Goal: Task Accomplishment & Management: Manage account settings

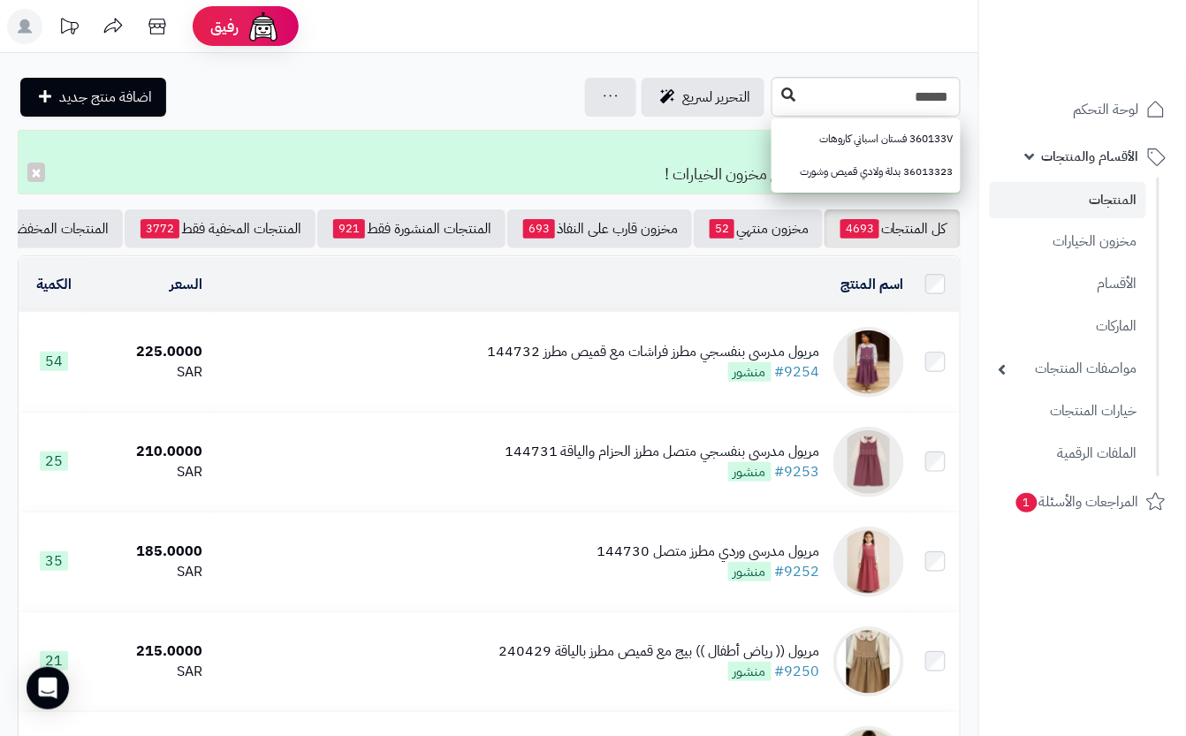
type input "******"
click at [775, 111] on button at bounding box center [788, 96] width 27 height 34
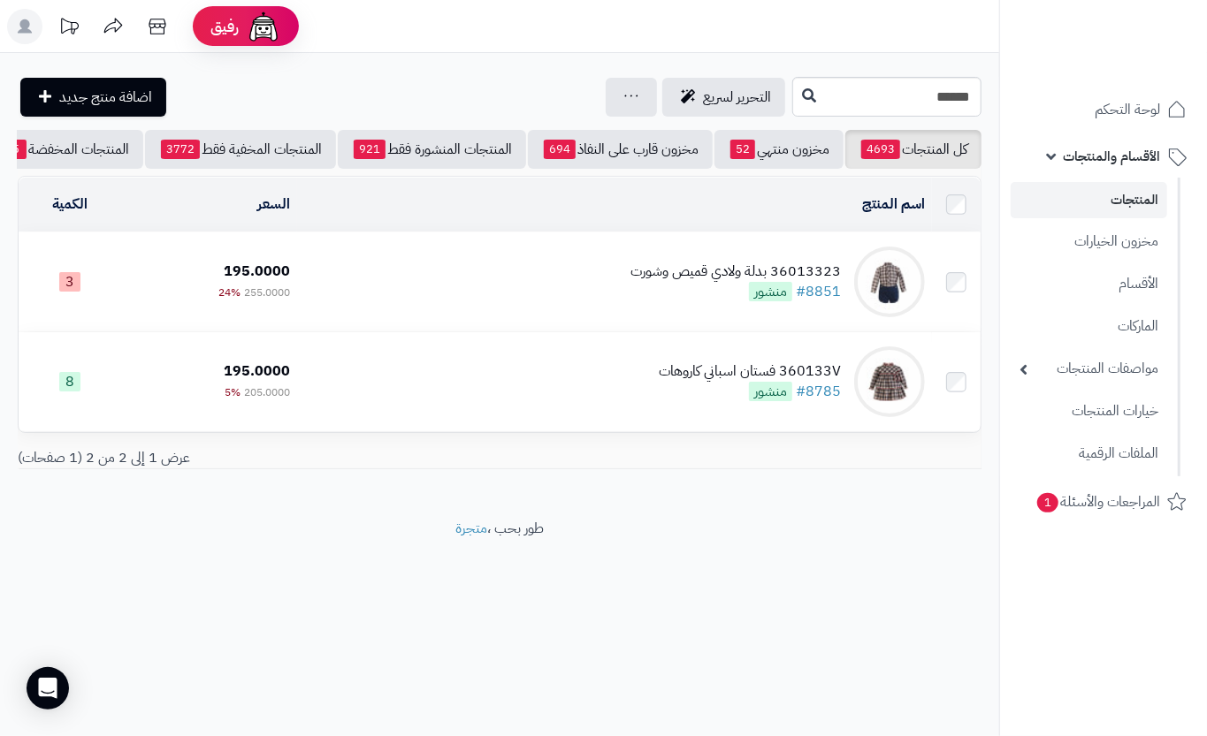
click at [570, 269] on td "36013323 بدلة ولادي قميص وشورت #8851 منشور" at bounding box center [614, 282] width 635 height 99
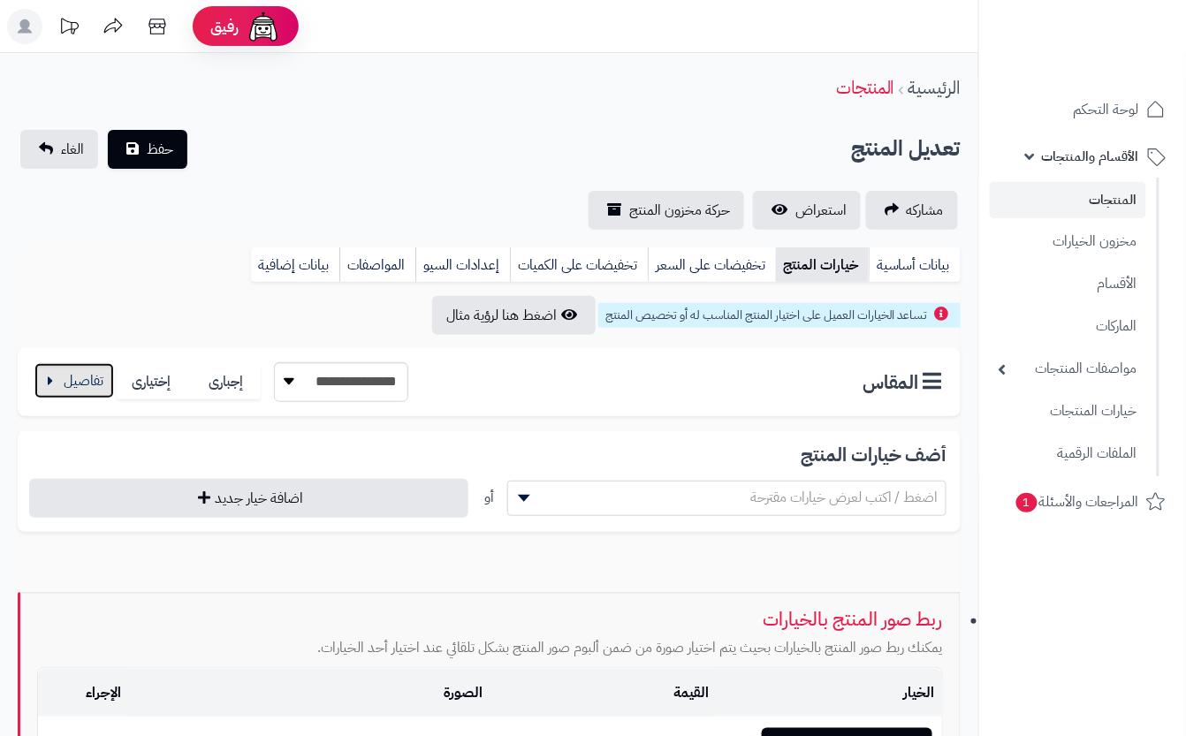
click at [72, 371] on button "button" at bounding box center [74, 380] width 80 height 35
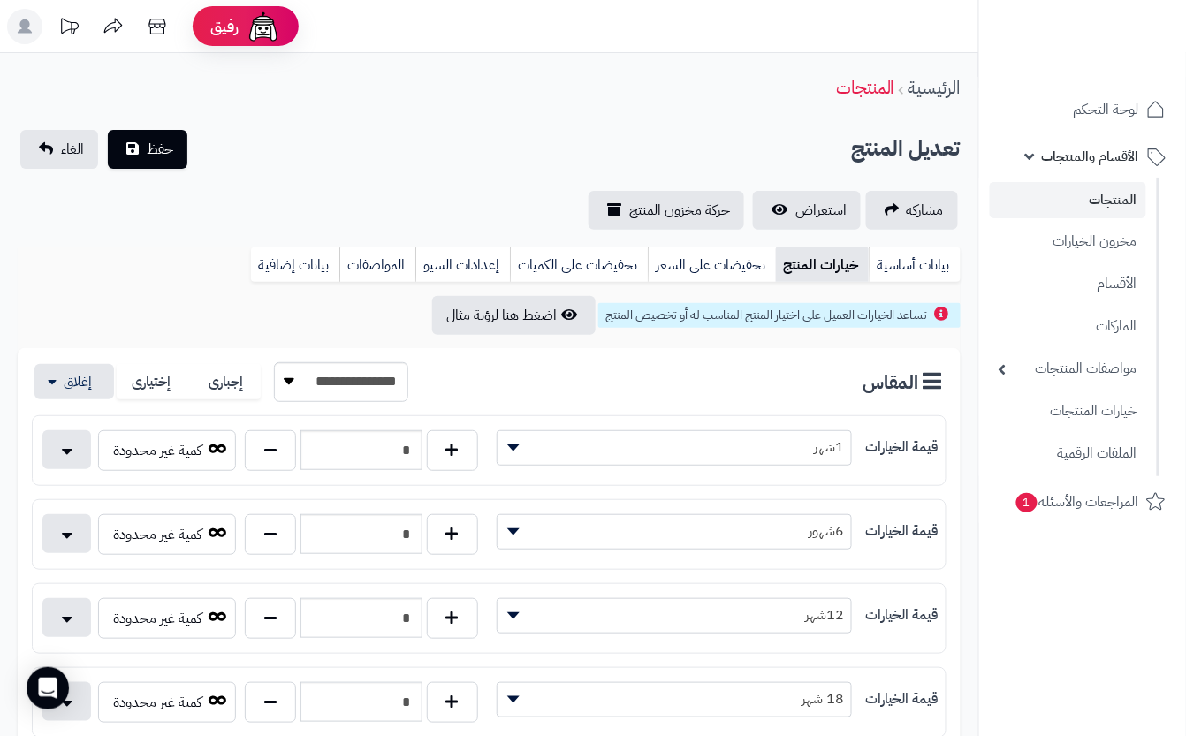
scroll to position [354, 0]
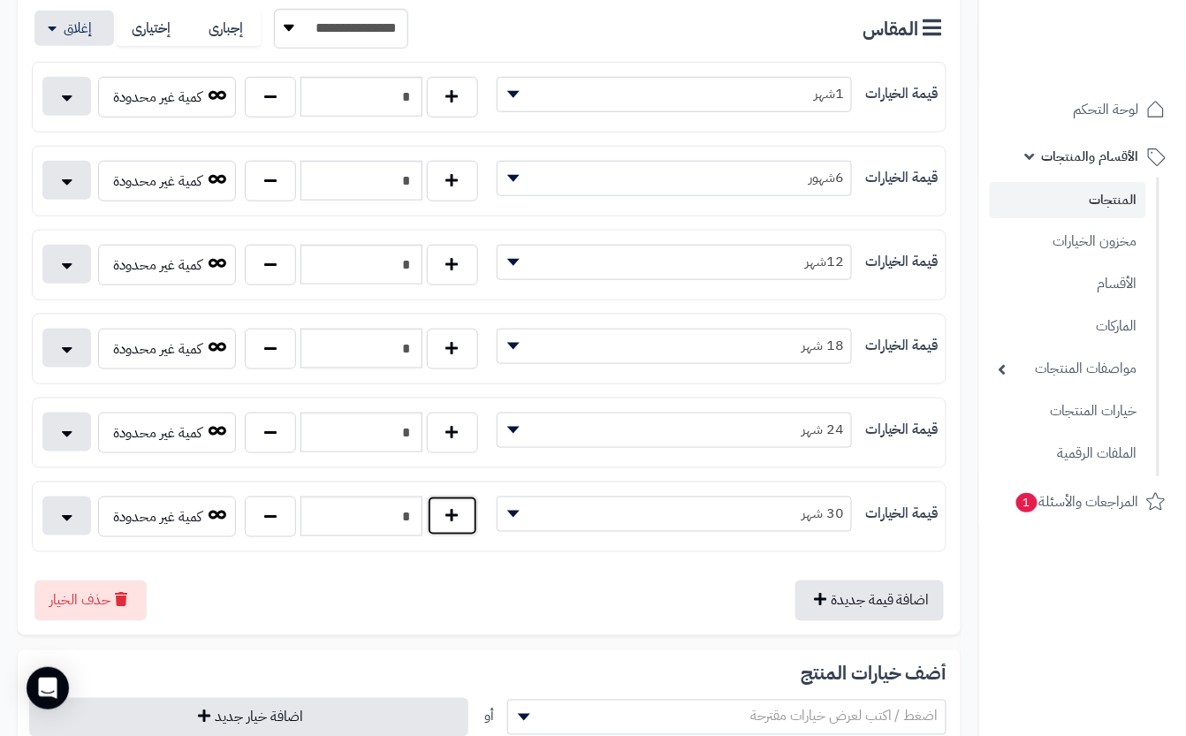
click at [457, 529] on button "button" at bounding box center [452, 516] width 51 height 41
type input "*"
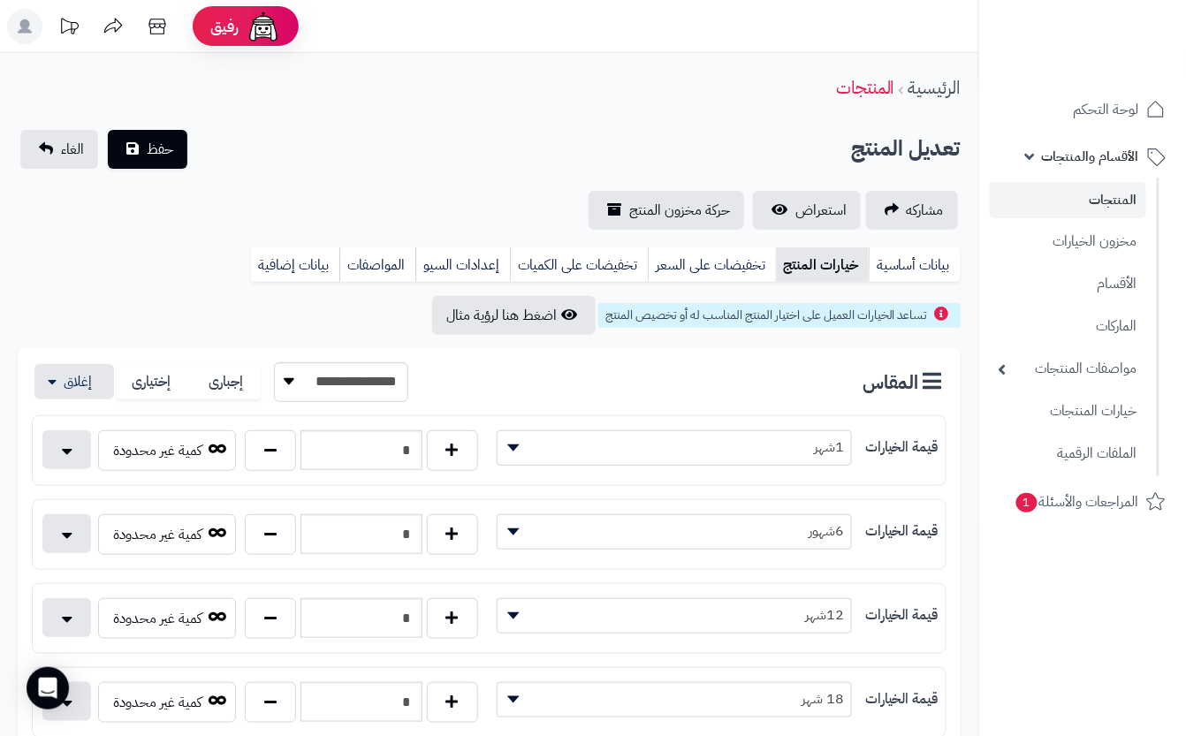
drag, startPoint x: 358, startPoint y: 167, endPoint x: 168, endPoint y: 160, distance: 190.2
click at [357, 167] on div "**********" at bounding box center [489, 180] width 979 height 100
click at [174, 154] on button "حفظ" at bounding box center [148, 148] width 80 height 39
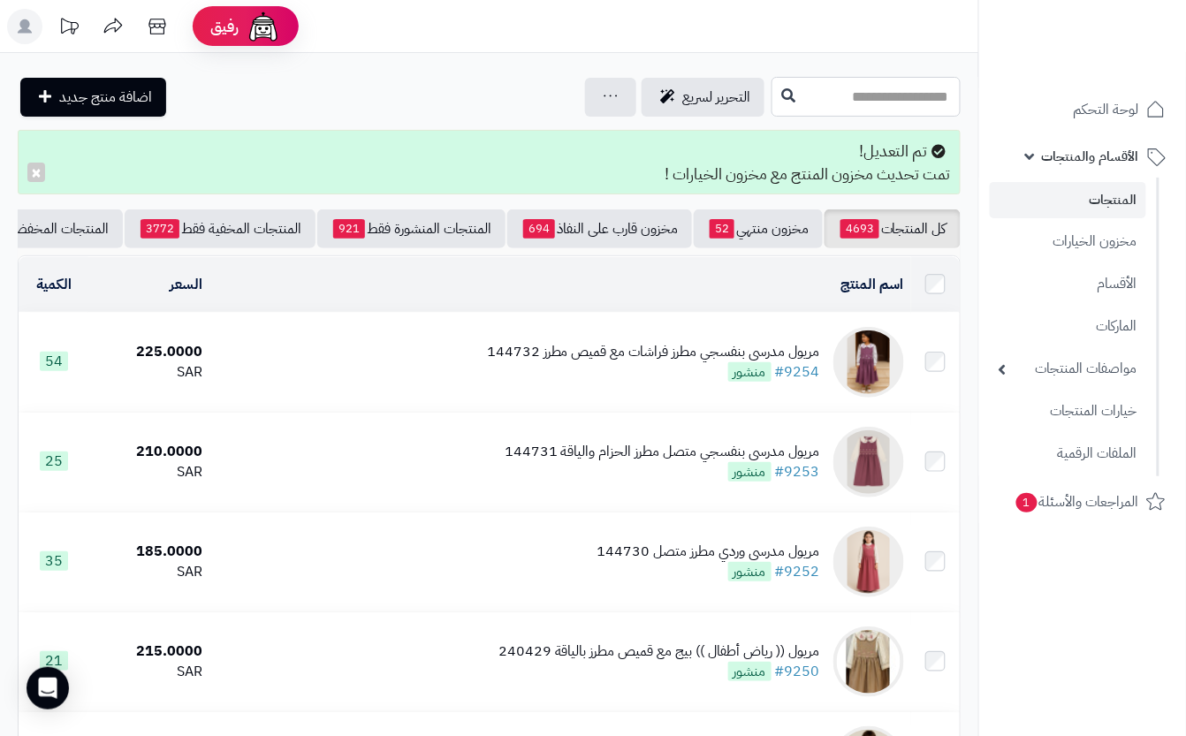
drag, startPoint x: 792, startPoint y: 111, endPoint x: 760, endPoint y: 193, distance: 87.3
click at [794, 111] on input "text" at bounding box center [866, 97] width 189 height 40
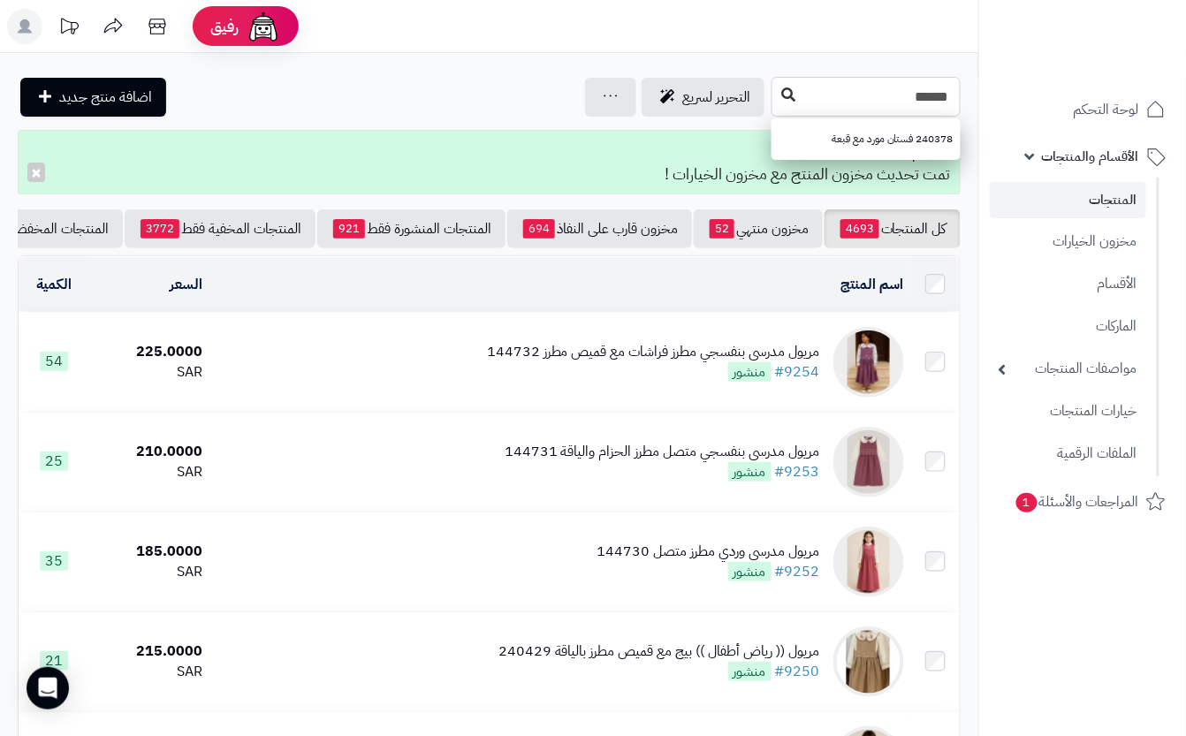
type input "******"
click at [781, 93] on icon at bounding box center [788, 95] width 14 height 14
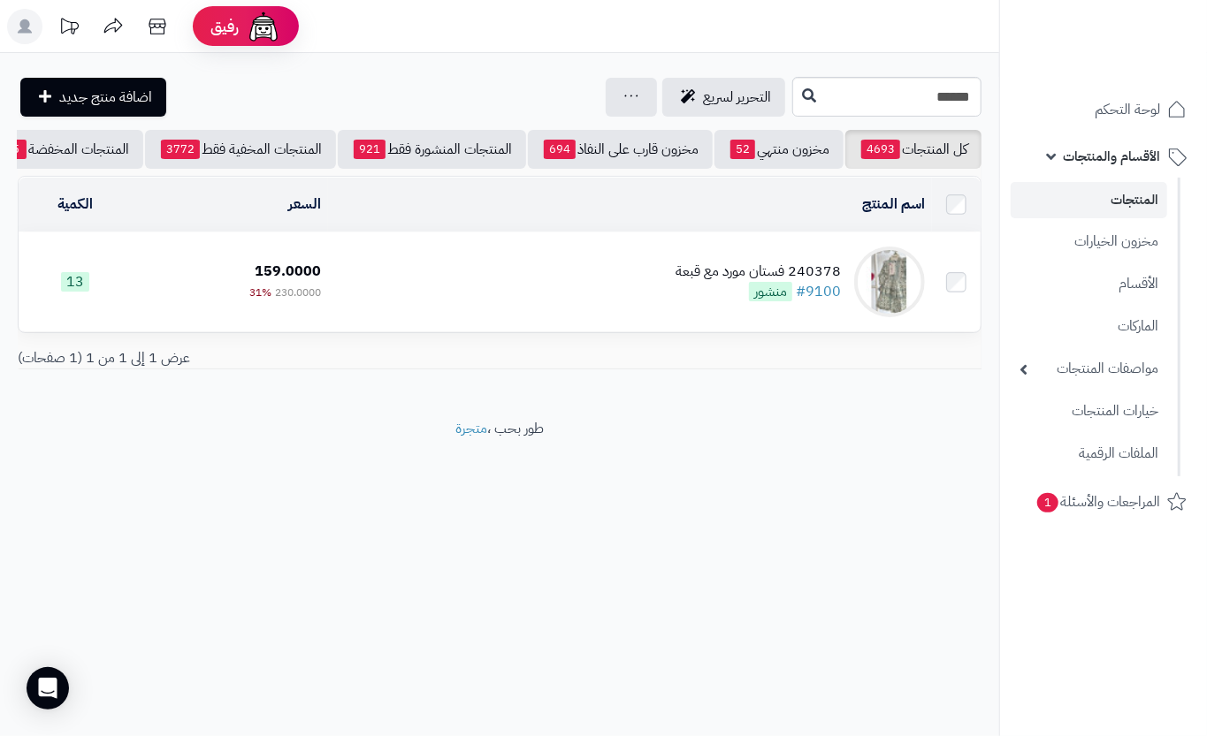
click at [461, 316] on td "240378 فستان مورد مع قبعة #9100 منشور" at bounding box center [629, 282] width 603 height 99
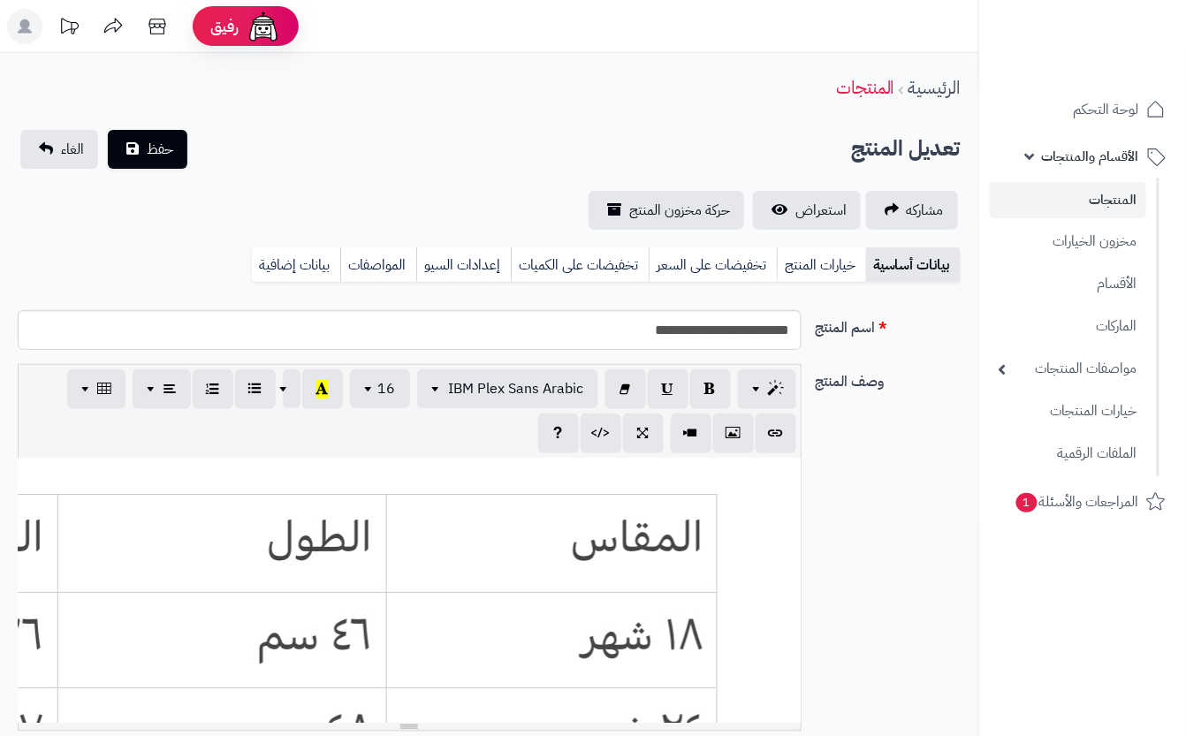
scroll to position [0, 19]
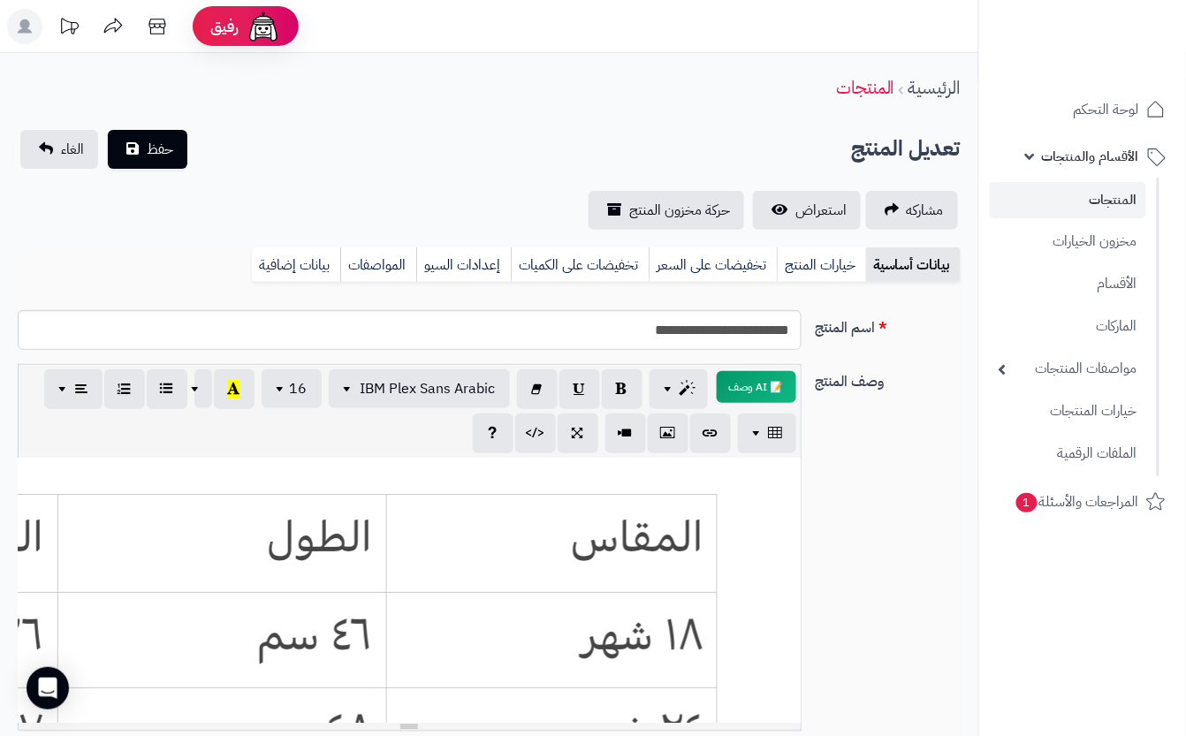
click at [804, 285] on div "بيانات أساسية خيارات المنتج تخفيضات على السعر تخفيضات على الكميات إعدادات السيو…" at bounding box center [489, 272] width 943 height 49
click at [819, 273] on link "خيارات المنتج" at bounding box center [821, 265] width 89 height 35
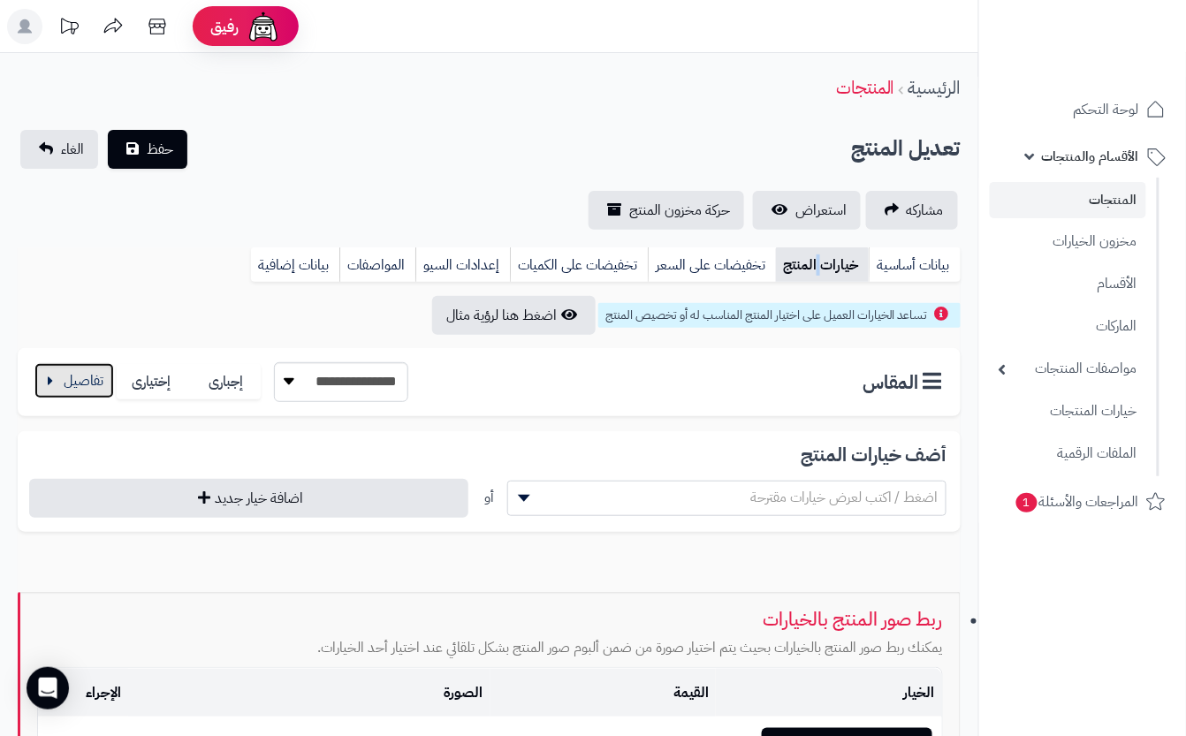
click at [101, 369] on button "button" at bounding box center [74, 380] width 80 height 35
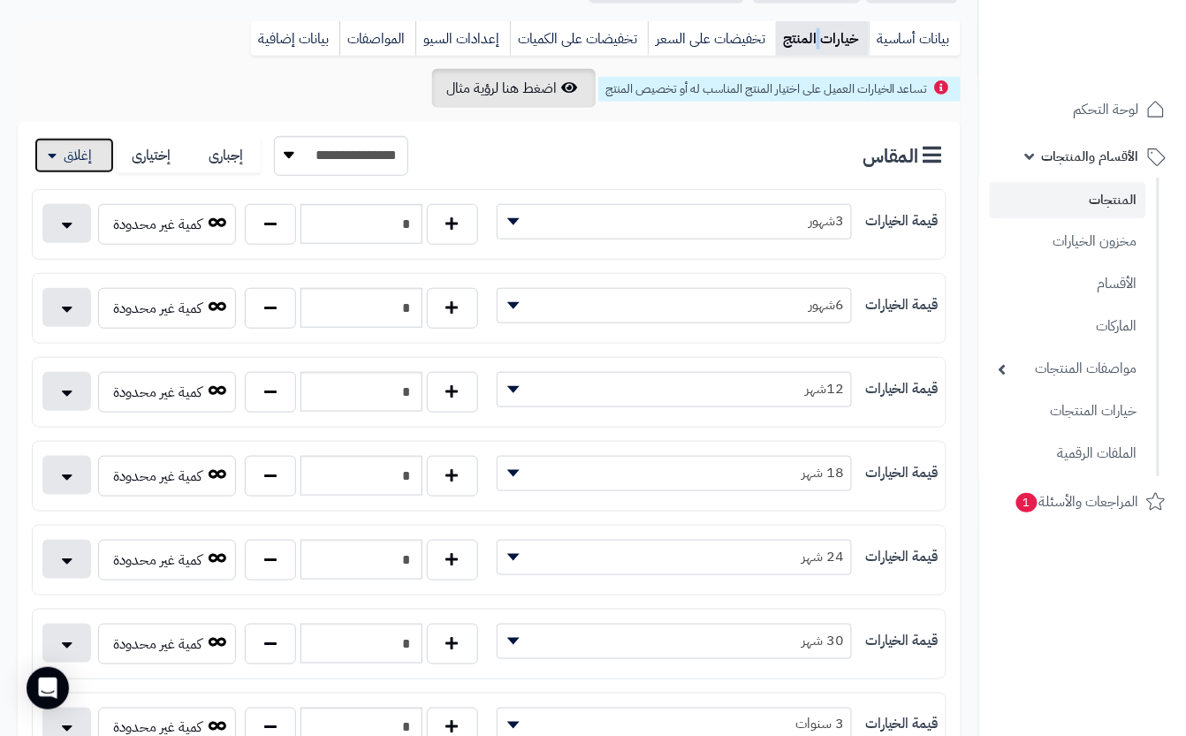
scroll to position [235, 0]
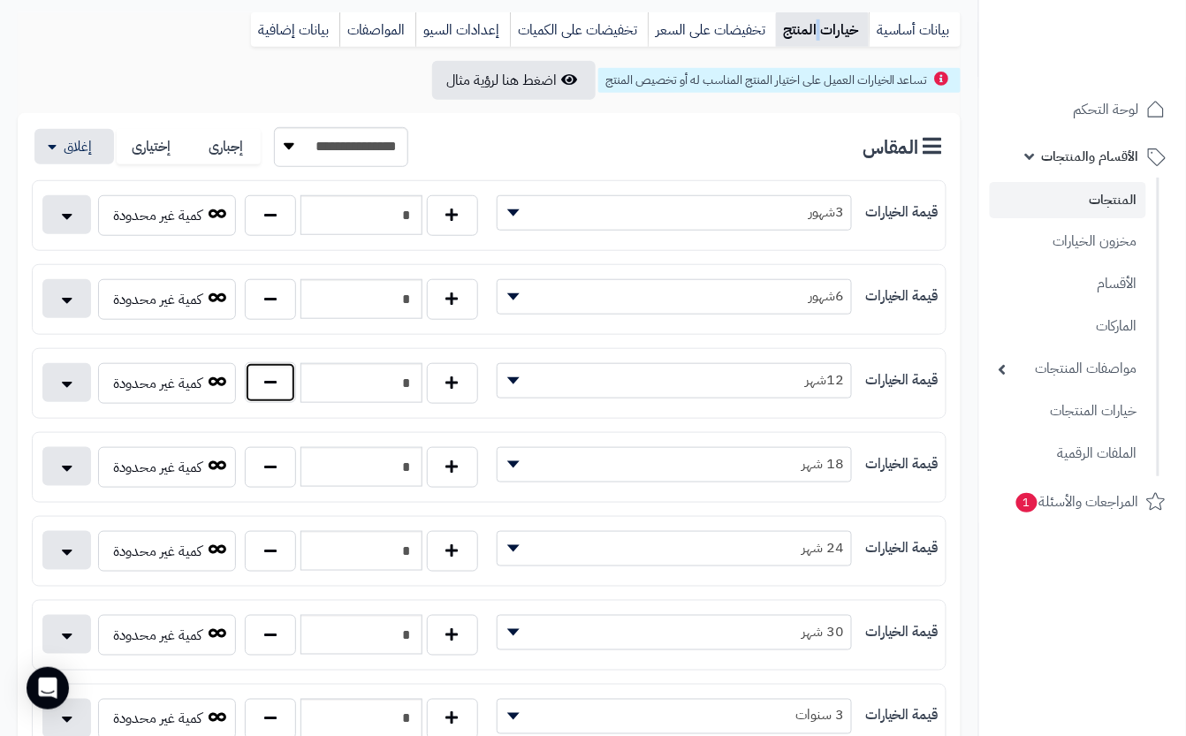
click at [267, 386] on button "button" at bounding box center [270, 382] width 51 height 41
type input "*"
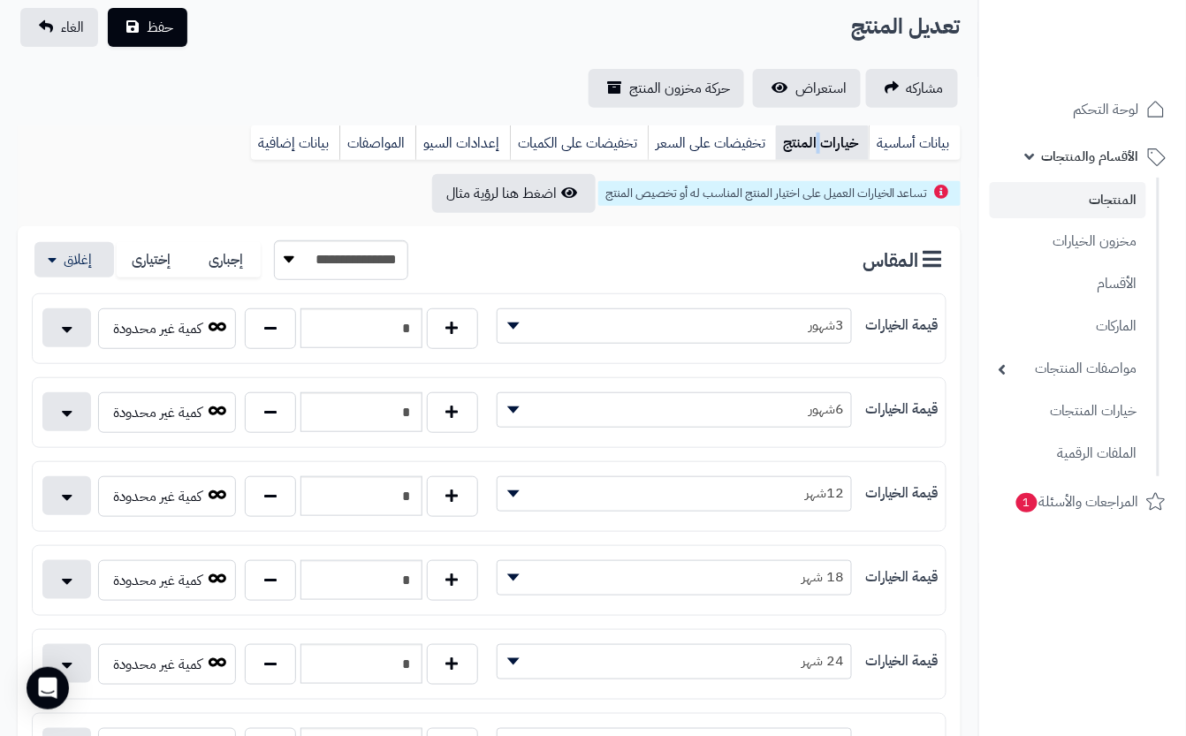
scroll to position [0, 0]
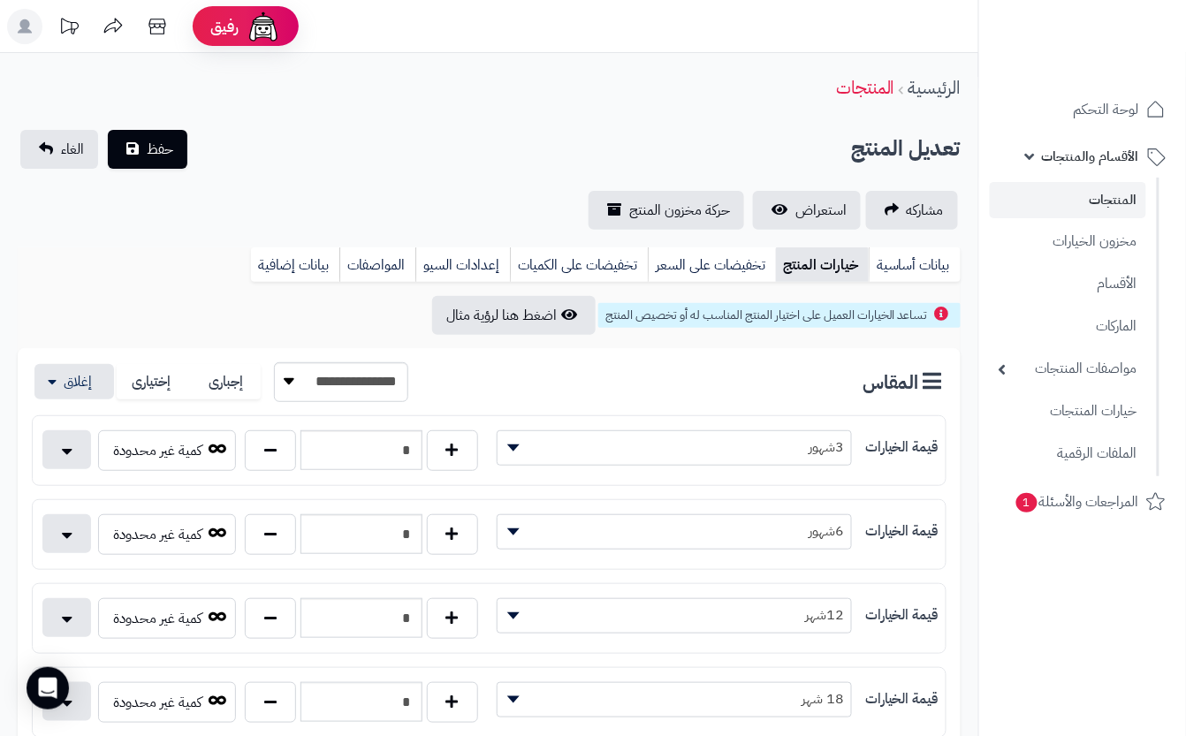
drag, startPoint x: 286, startPoint y: 122, endPoint x: 283, endPoint y: 134, distance: 12.9
click at [166, 149] on span "حفظ" at bounding box center [160, 148] width 27 height 21
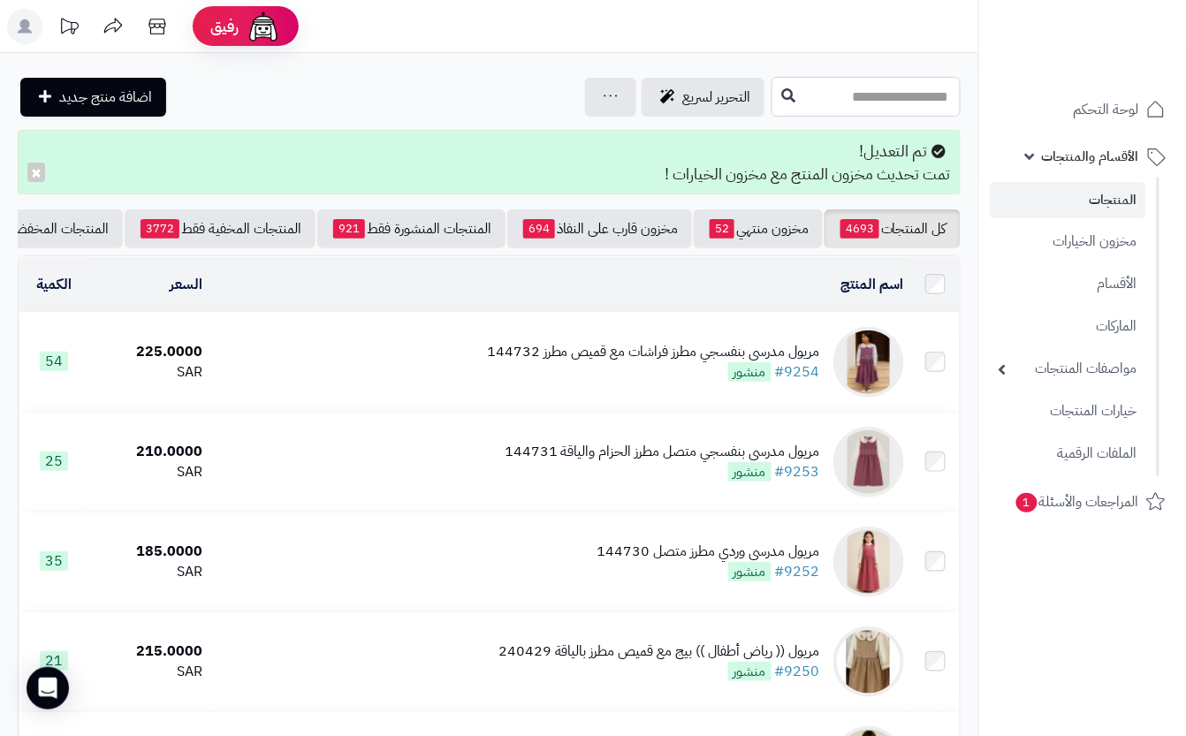
click at [772, 103] on input "text" at bounding box center [866, 97] width 189 height 40
